Goal: Transaction & Acquisition: Subscribe to service/newsletter

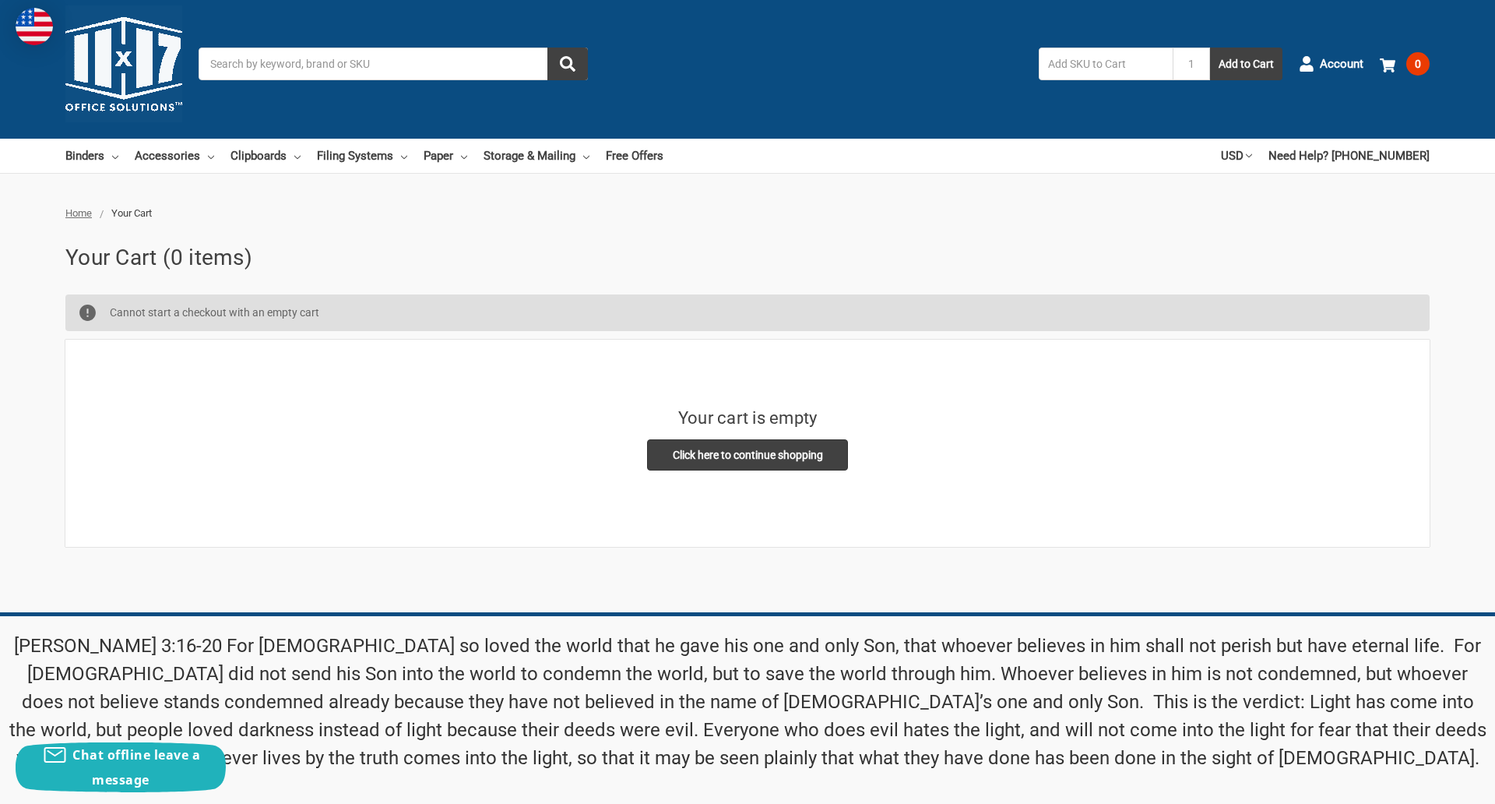
scroll to position [11, 0]
click at [1158, 693] on input "Email Address" at bounding box center [1158, 709] width 345 height 33
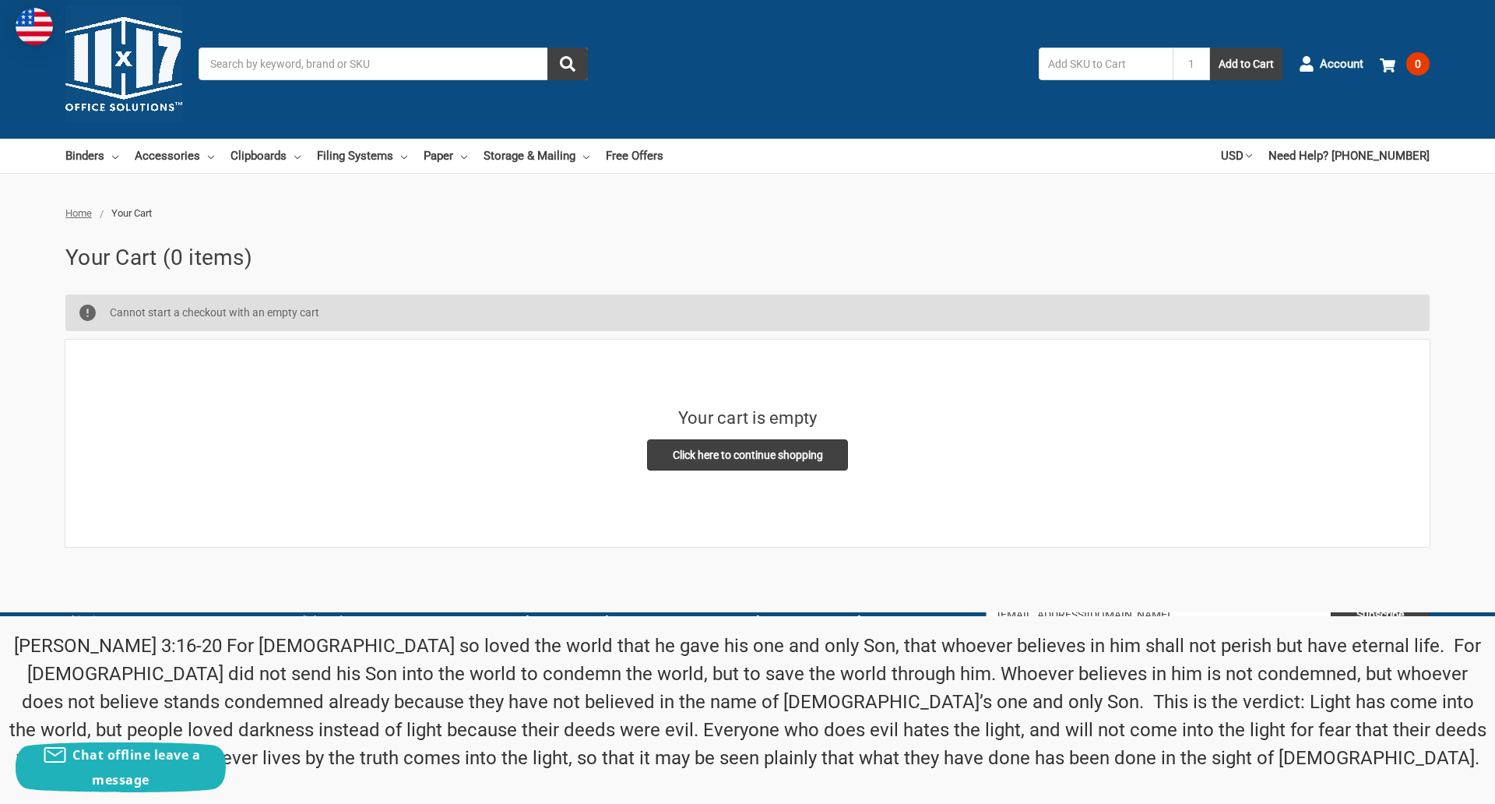
type input "[EMAIL_ADDRESS][DOMAIN_NAME]"
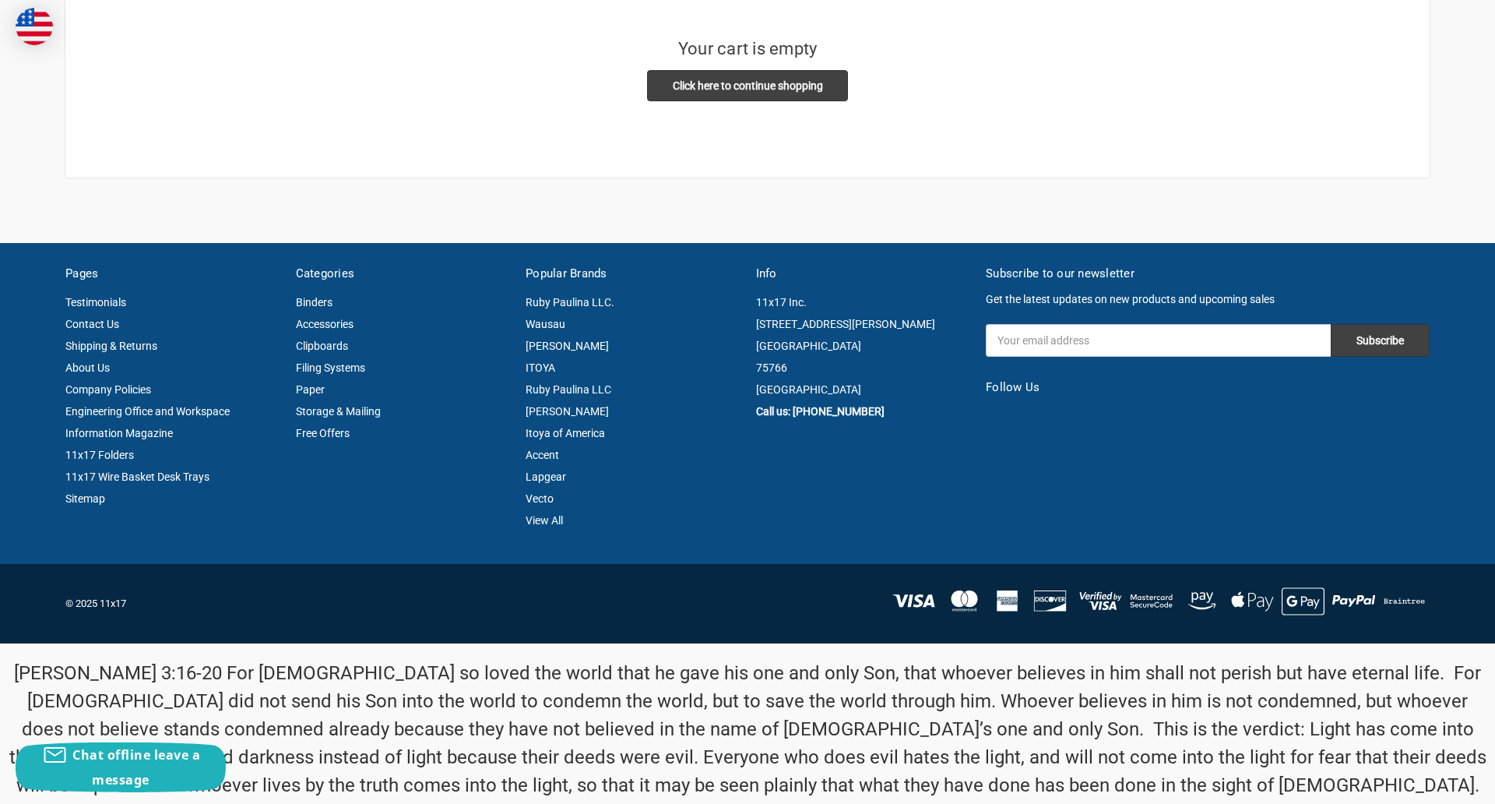
scroll to position [407, 0]
